Goal: Find specific page/section: Find specific page/section

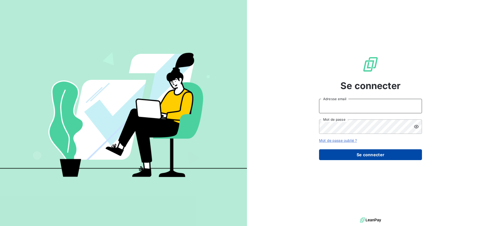
type input "[EMAIL_ADDRESS][DOMAIN_NAME]"
click at [356, 151] on button "Se connecter" at bounding box center [370, 154] width 103 height 11
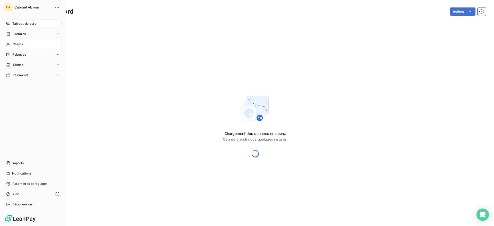
click at [19, 45] on span "Clients" at bounding box center [18, 44] width 10 height 5
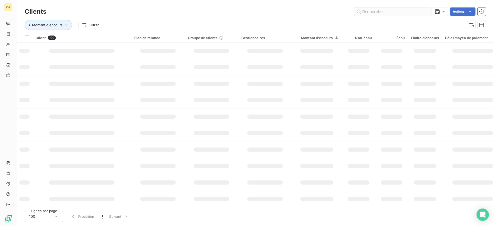
click at [376, 13] on input "text" at bounding box center [392, 11] width 77 height 8
click at [376, 12] on input "text" at bounding box center [392, 11] width 77 height 8
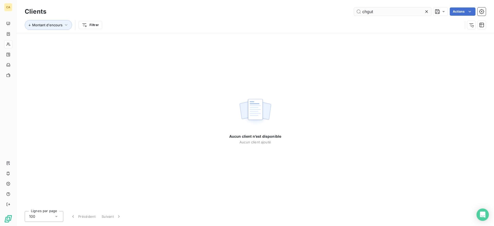
click at [377, 11] on input "chgut" at bounding box center [392, 11] width 77 height 8
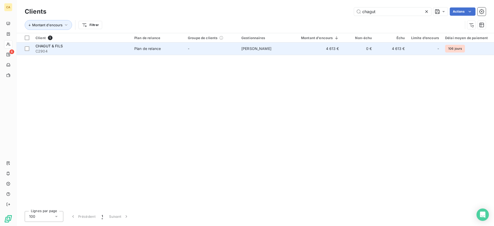
type input "chagut"
click at [326, 47] on td "4 613 €" at bounding box center [317, 48] width 50 height 12
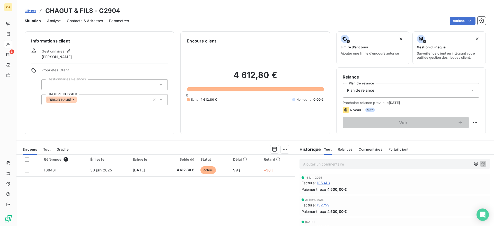
click at [220, 187] on div "Référence 1 Émise le Échue le Solde dû Statut Délai Retard 138431 [DATE] [DATE]…" at bounding box center [155, 203] width 278 height 99
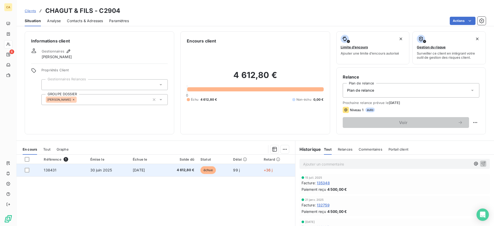
click at [189, 171] on span "4 612,80 €" at bounding box center [179, 169] width 30 height 5
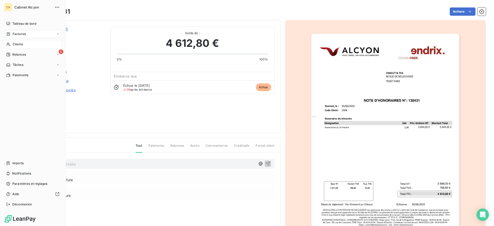
click at [15, 42] on span "Clients" at bounding box center [18, 44] width 10 height 5
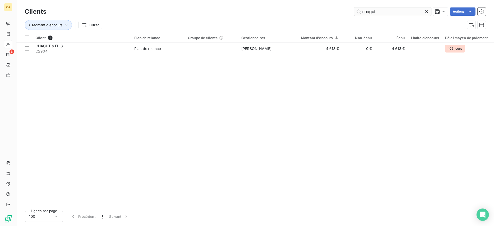
click at [382, 14] on input "chagut" at bounding box center [392, 11] width 77 height 8
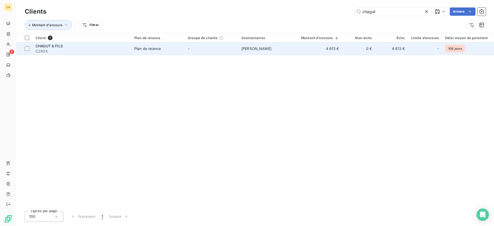
click at [333, 51] on td "4 613 €" at bounding box center [317, 48] width 50 height 12
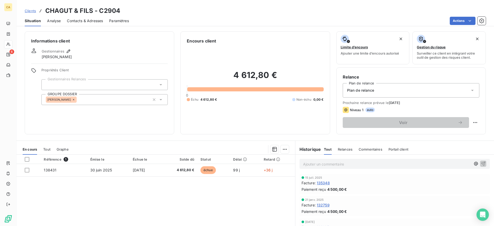
scroll to position [26, 0]
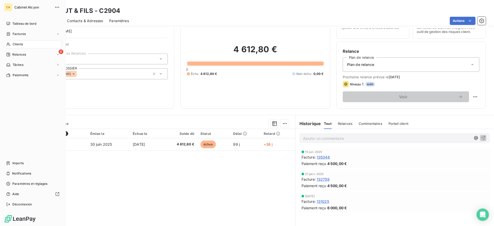
click at [13, 43] on span "Clients" at bounding box center [18, 44] width 10 height 5
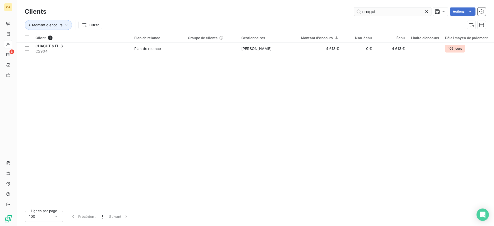
click at [385, 12] on input "chagut" at bounding box center [392, 11] width 77 height 8
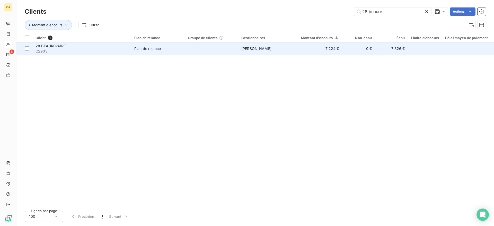
type input "28 beaure"
click at [337, 49] on td "7 224 €" at bounding box center [317, 48] width 50 height 12
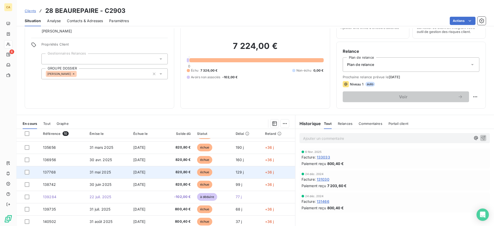
scroll to position [43, 0]
